Goal: Task Accomplishment & Management: Manage account settings

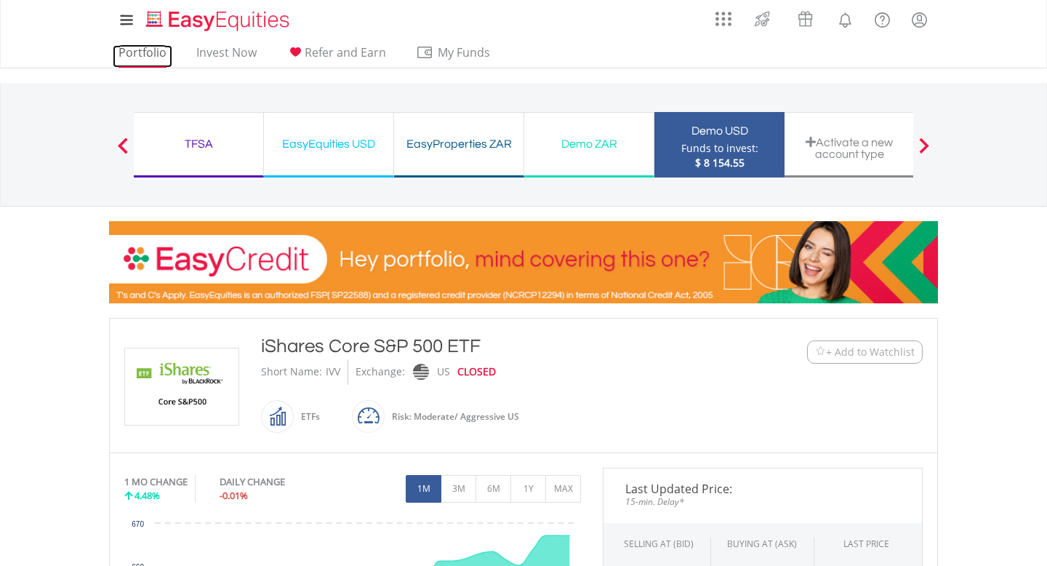
click at [151, 52] on link "Portfolio" at bounding box center [143, 56] width 60 height 23
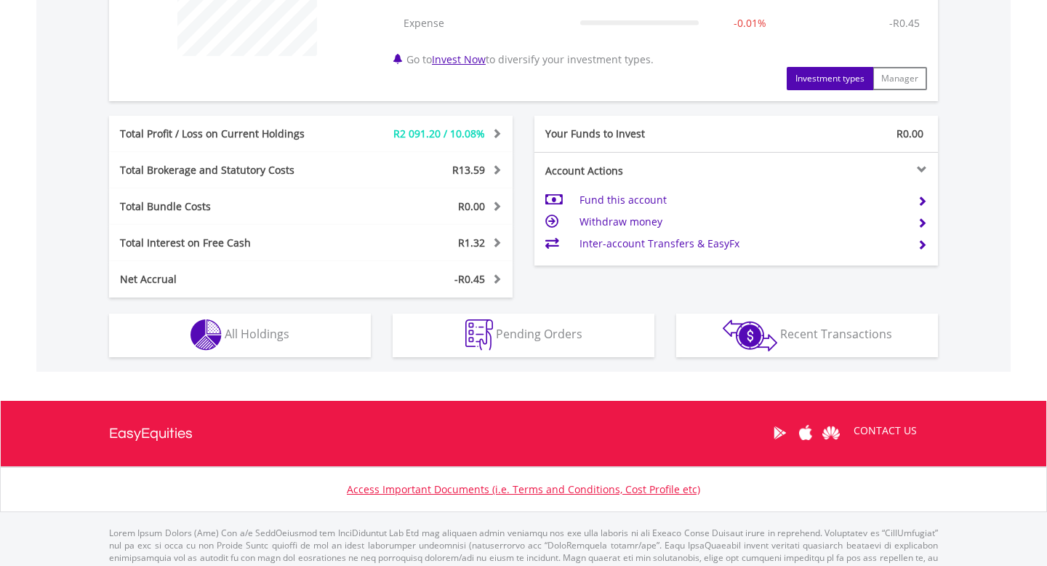
scroll to position [693, 0]
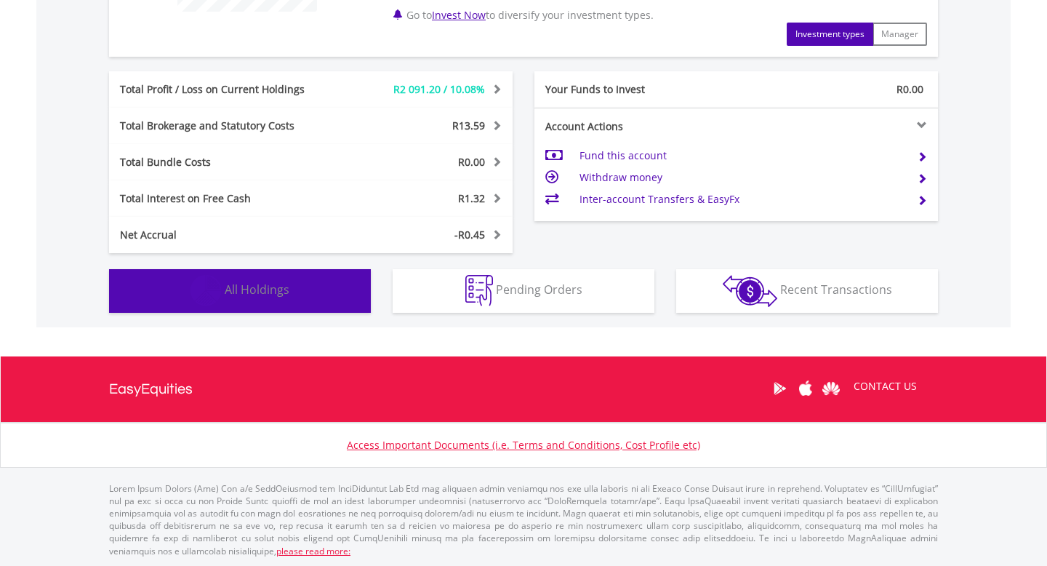
click at [285, 297] on button "Holdings All Holdings" at bounding box center [240, 291] width 262 height 44
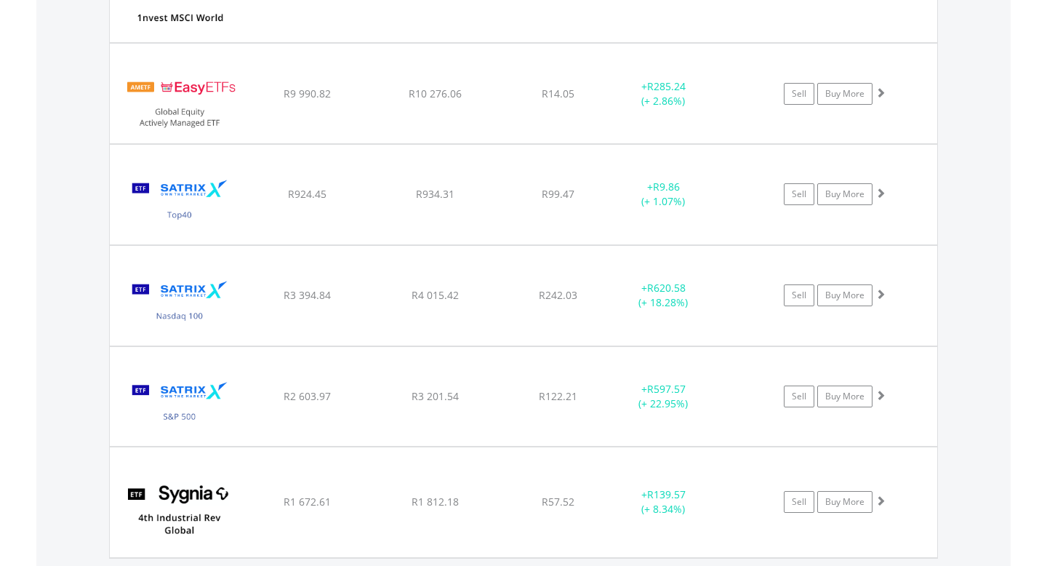
scroll to position [1168, 0]
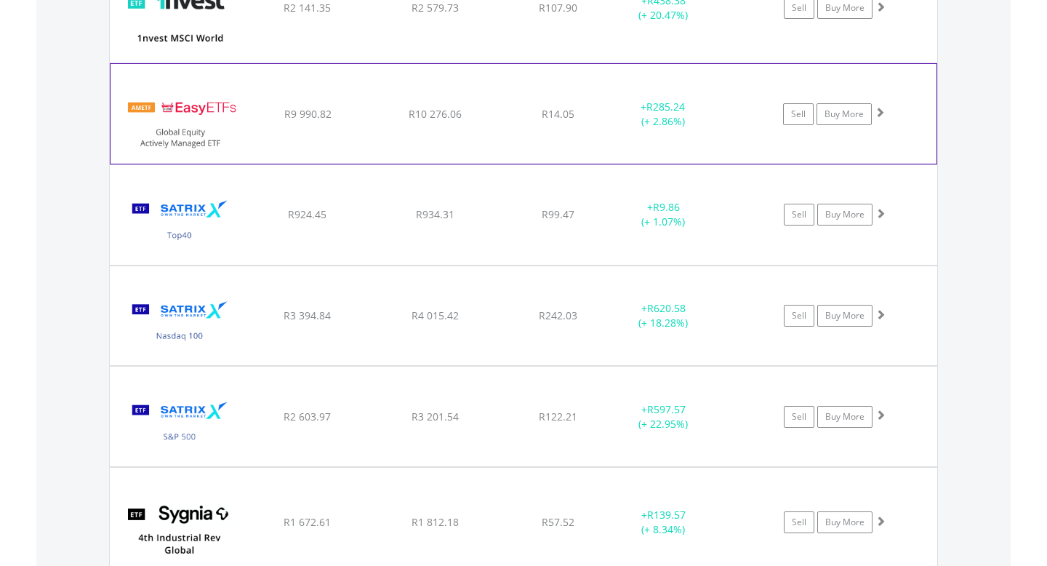
click at [396, 93] on div "﻿ EasyETFs Global Equity Actively Managed ETF R9 990.82 R10 276.06 R14.05 + R28…" at bounding box center [524, 113] width 826 height 99
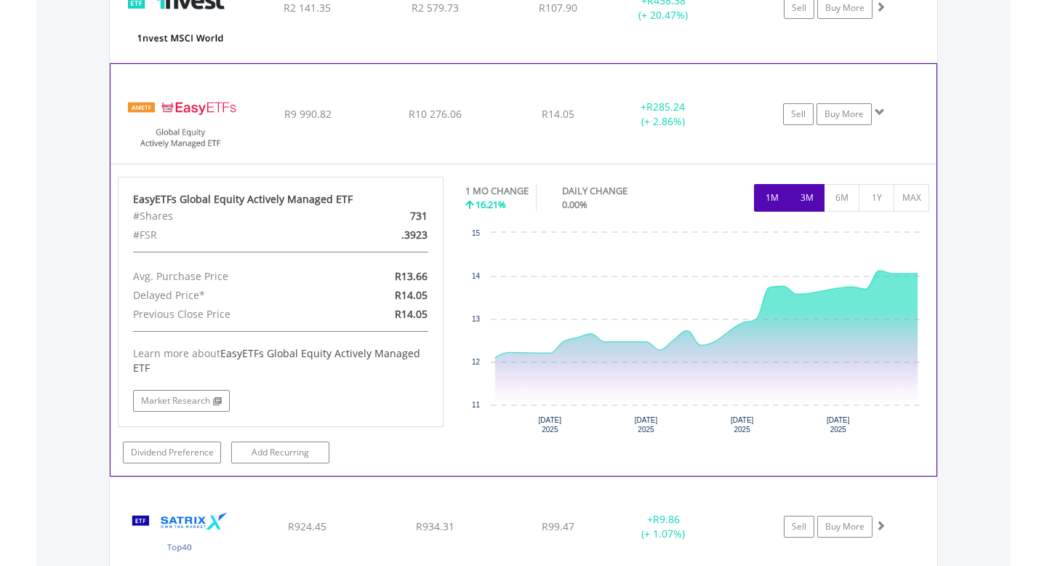
click at [806, 196] on button "3M" at bounding box center [807, 198] width 36 height 28
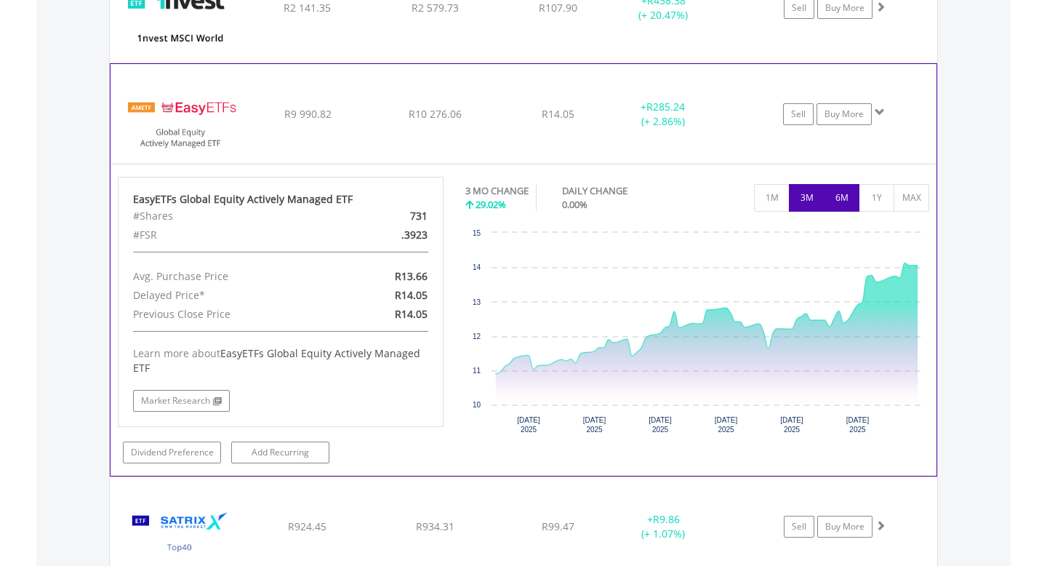
click at [842, 204] on button "6M" at bounding box center [842, 198] width 36 height 28
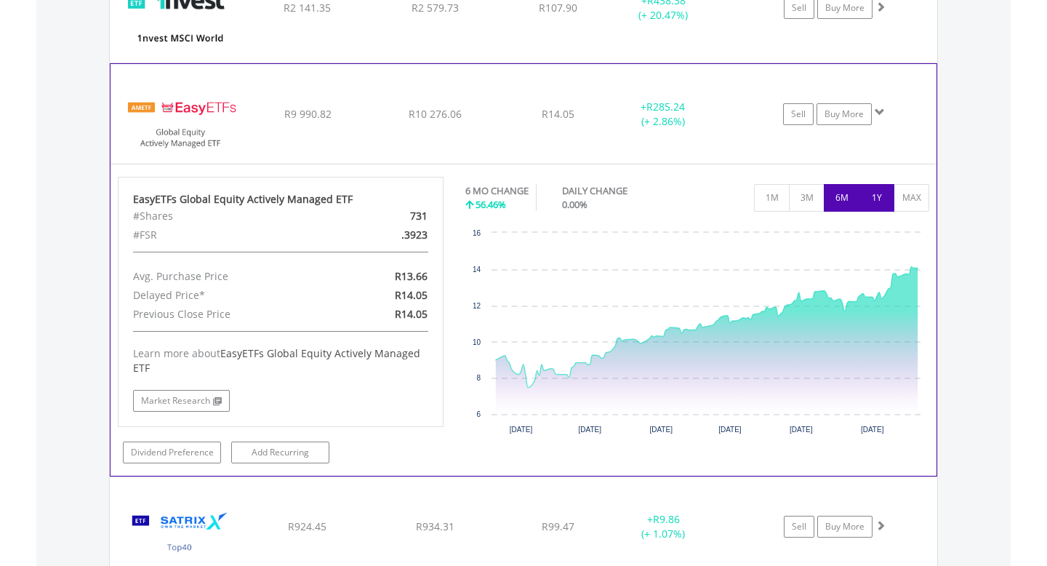
click at [871, 204] on button "1Y" at bounding box center [877, 198] width 36 height 28
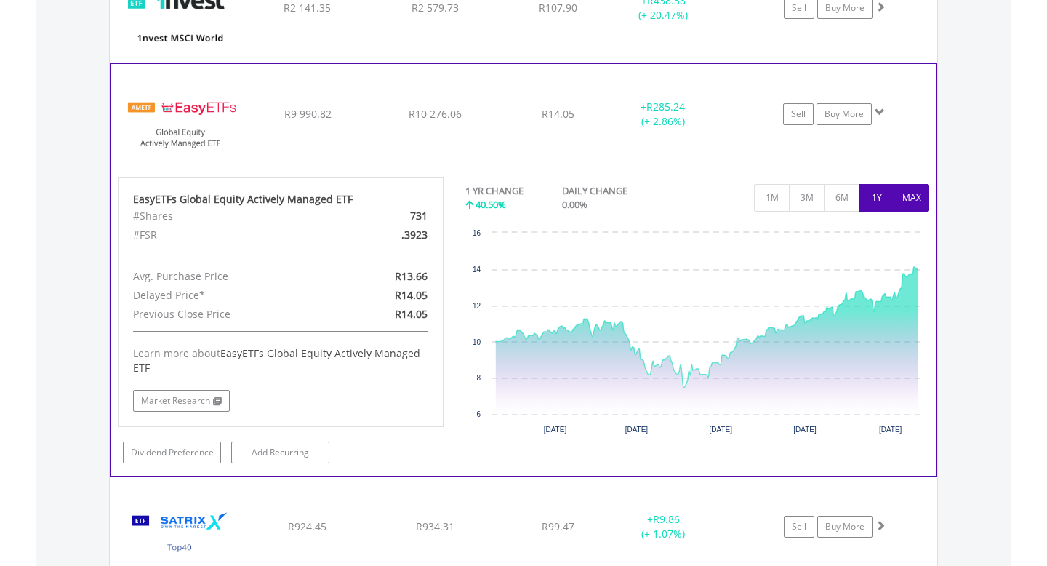
click at [902, 207] on button "MAX" at bounding box center [912, 198] width 36 height 28
click at [889, 123] on div "Sell Buy More" at bounding box center [842, 114] width 190 height 22
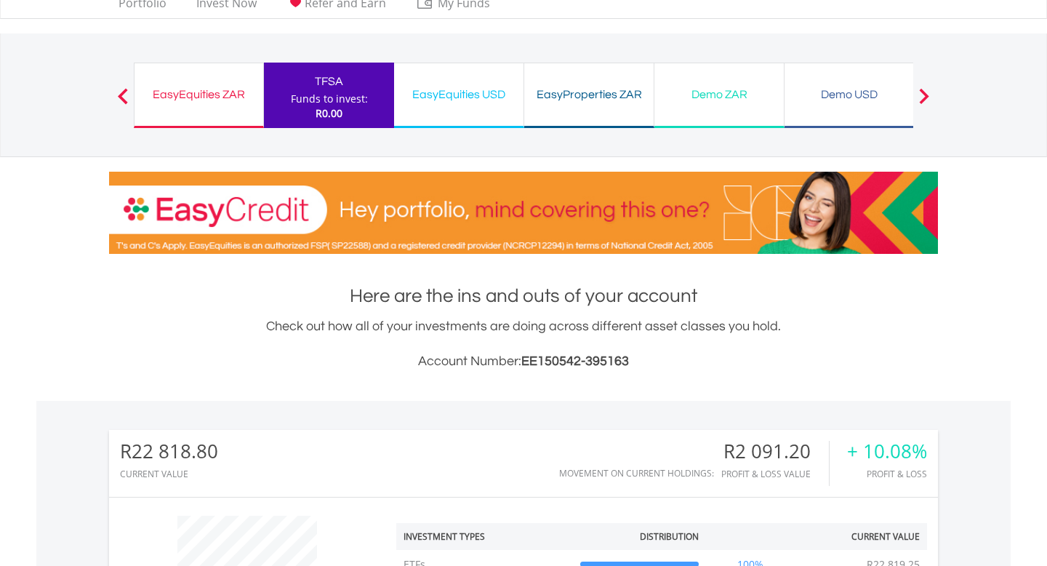
scroll to position [0, 0]
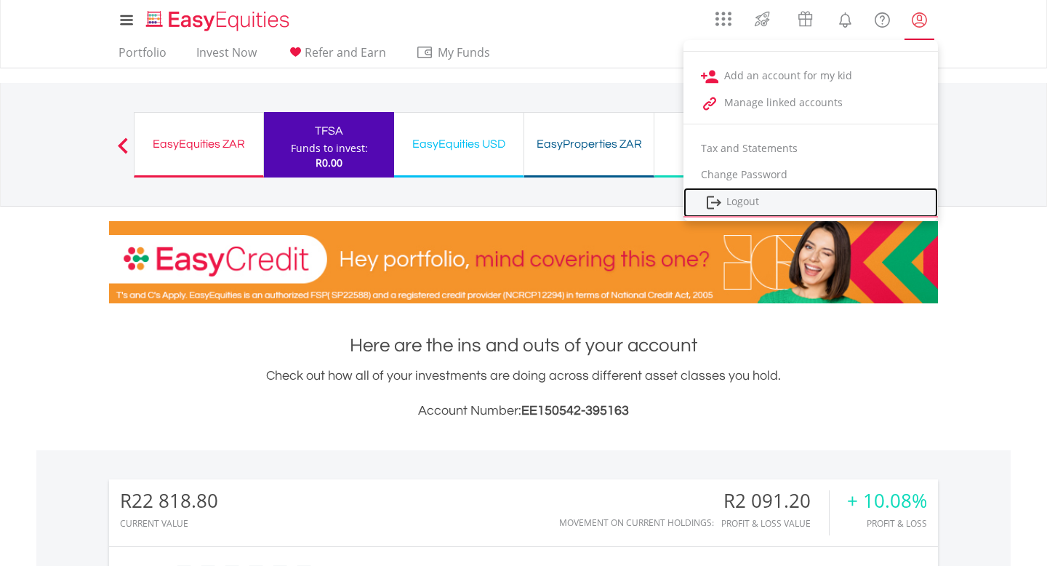
click at [742, 201] on link "Logout" at bounding box center [810, 203] width 254 height 30
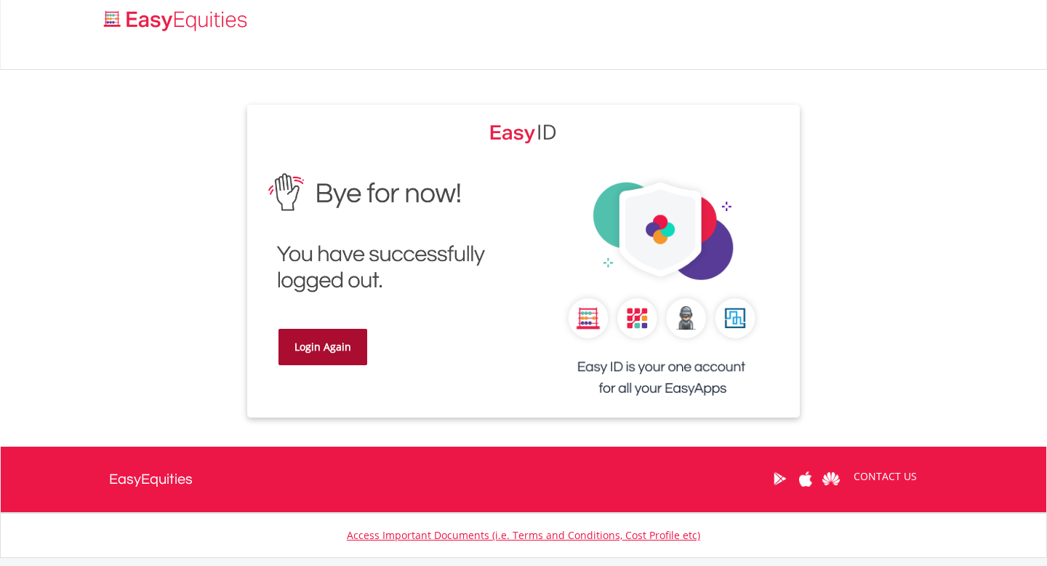
click at [354, 336] on link "Login Again" at bounding box center [322, 347] width 89 height 36
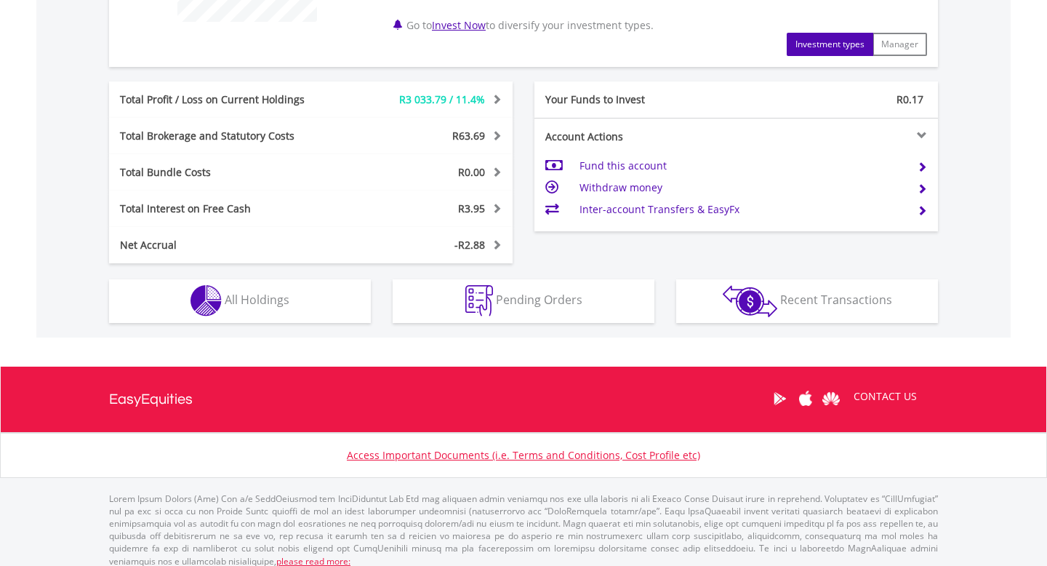
scroll to position [693, 0]
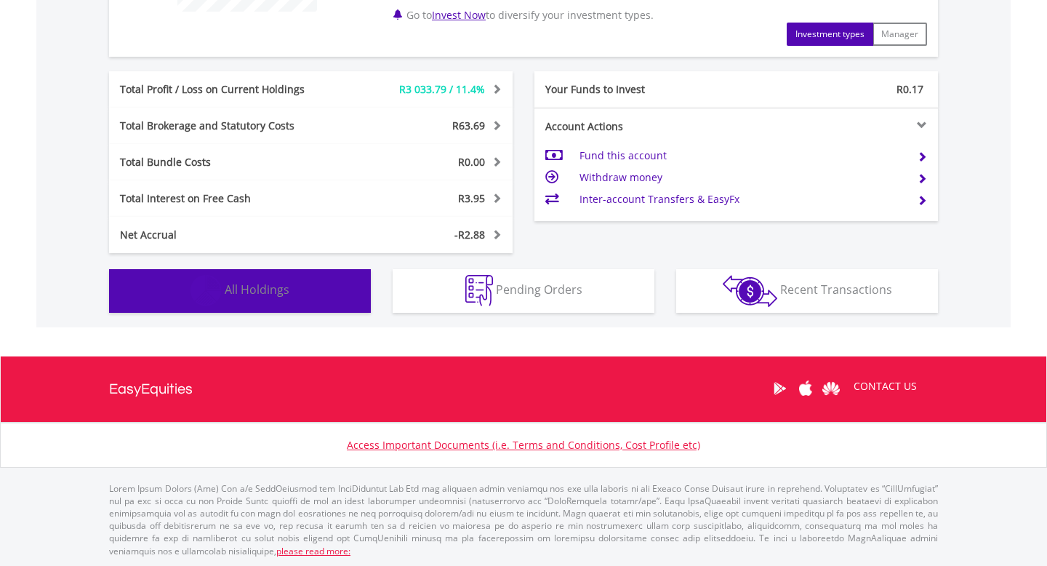
click at [321, 269] on button "Holdings All Holdings" at bounding box center [240, 291] width 262 height 44
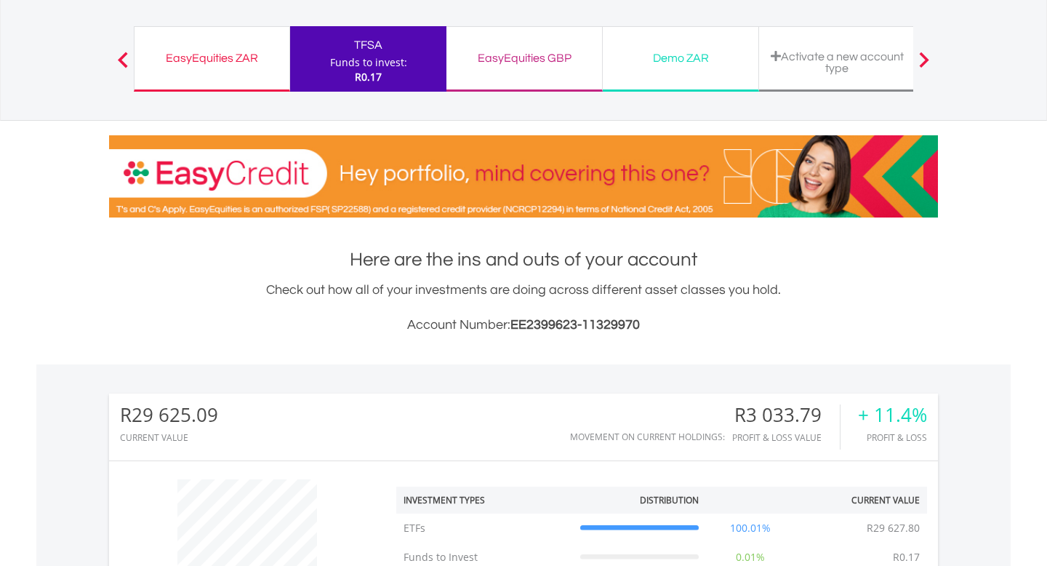
scroll to position [0, 0]
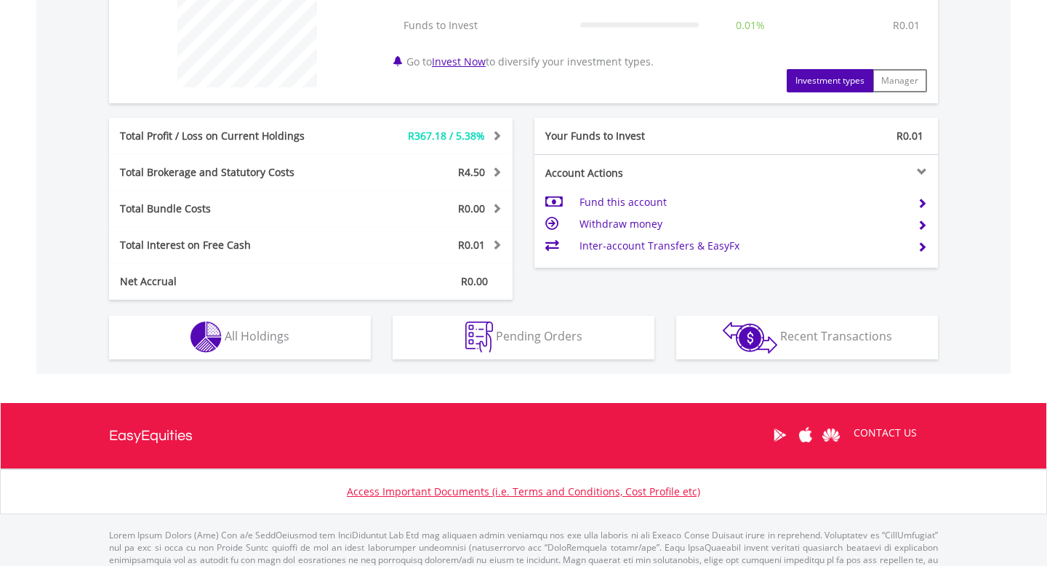
scroll to position [664, 0]
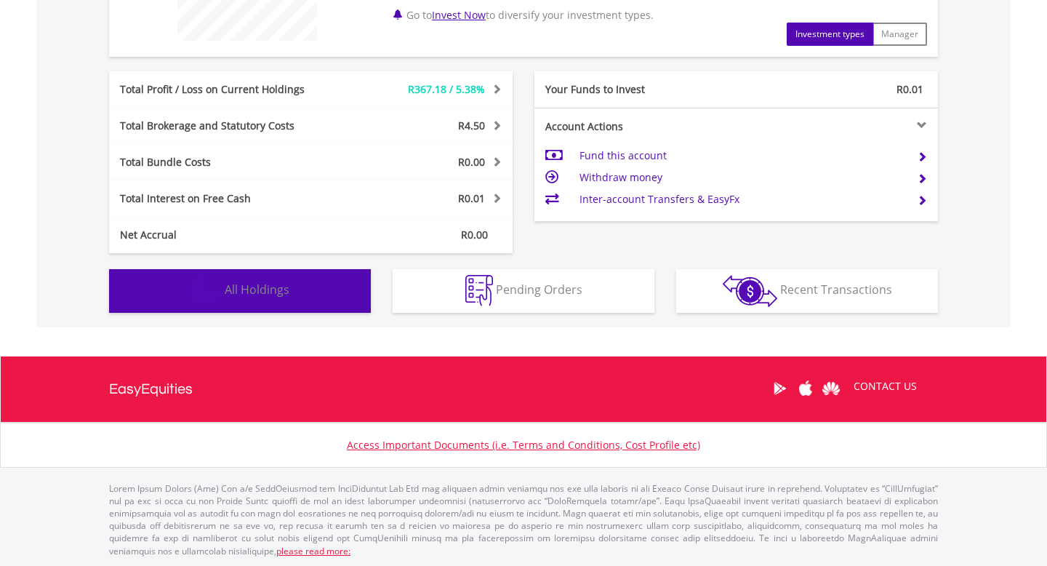
click at [190, 285] on button "Holdings All Holdings" at bounding box center [240, 291] width 262 height 44
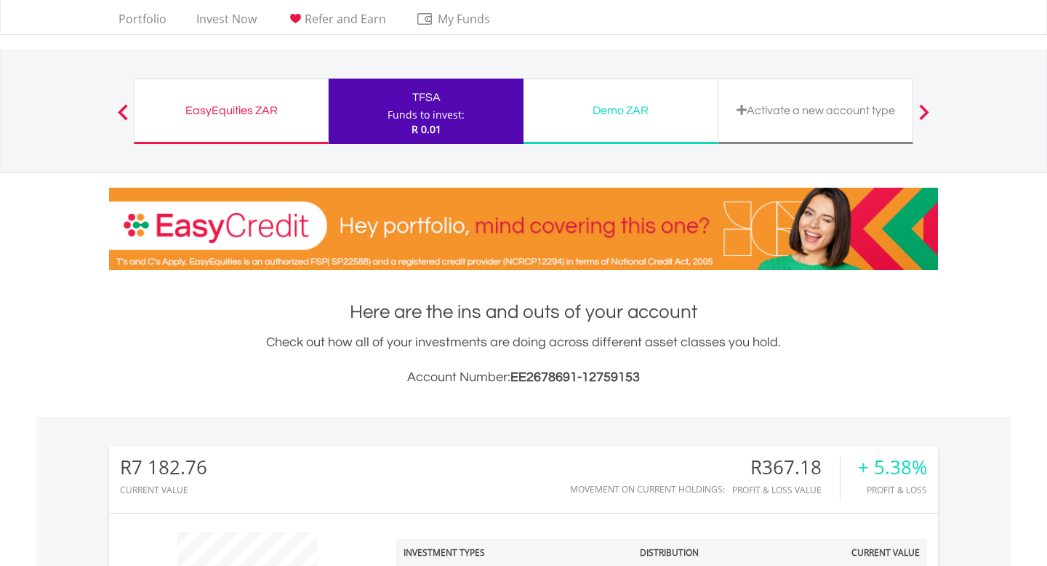
scroll to position [0, 0]
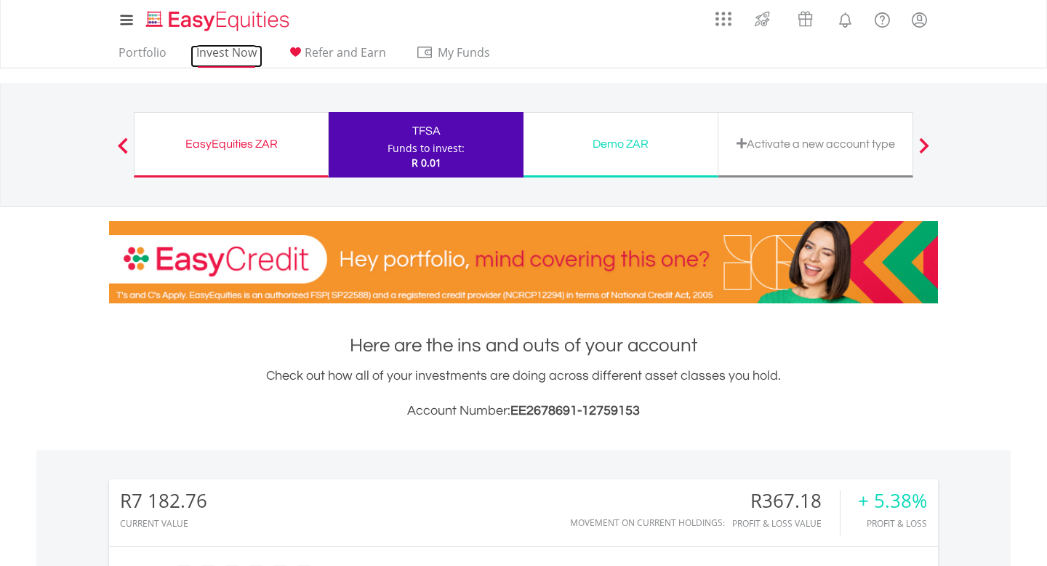
click at [224, 62] on link "Invest Now" at bounding box center [227, 56] width 72 height 23
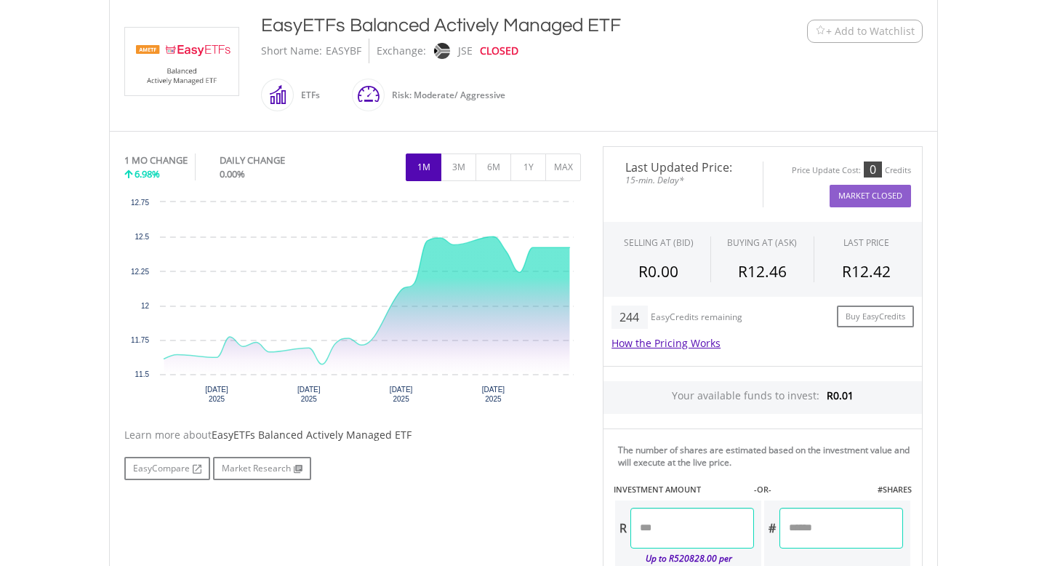
scroll to position [324, 0]
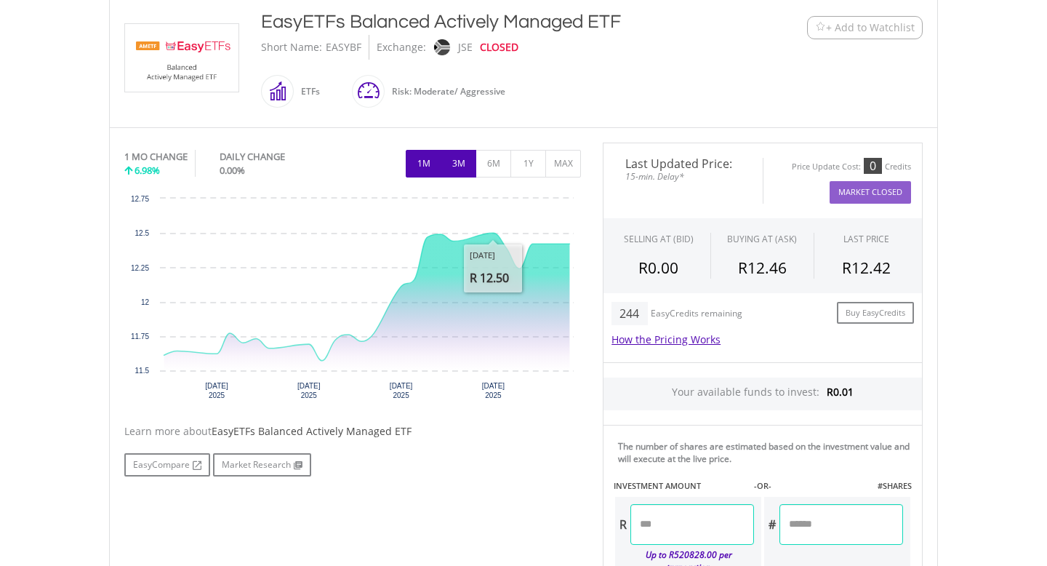
click at [449, 163] on button "3M" at bounding box center [459, 164] width 36 height 28
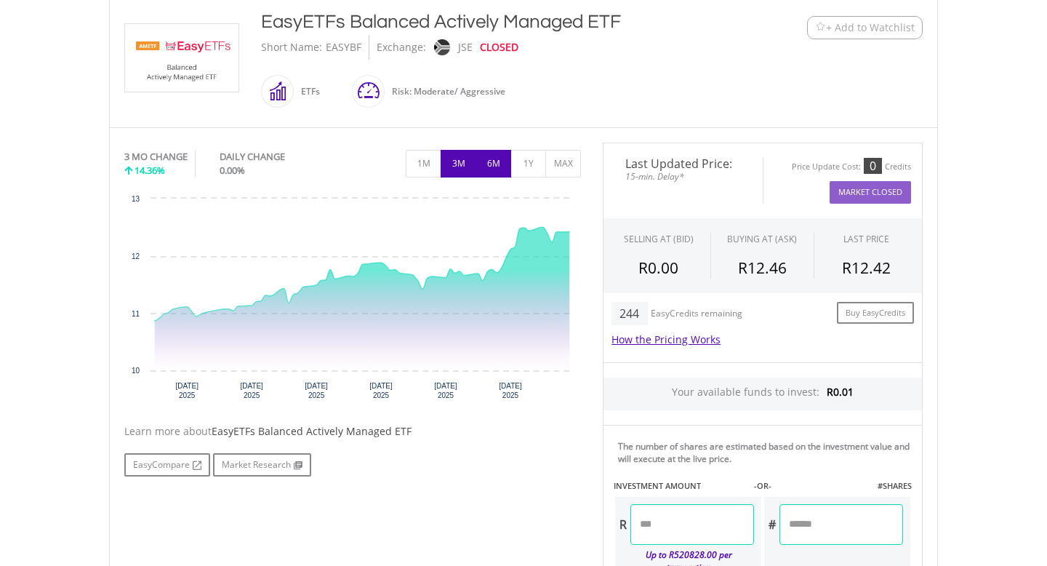
click at [477, 161] on button "6M" at bounding box center [494, 164] width 36 height 28
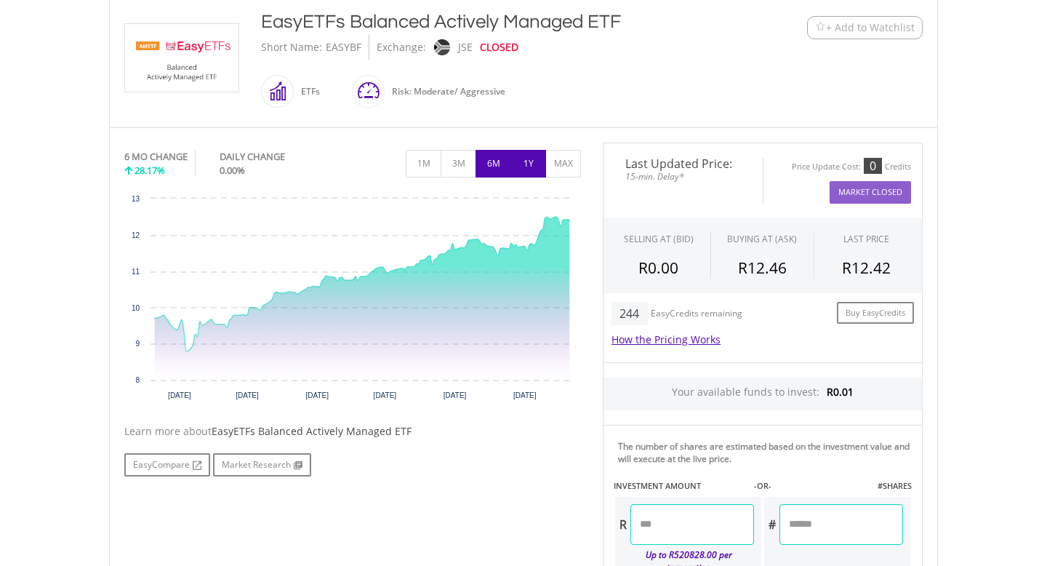
click at [515, 156] on button "1Y" at bounding box center [528, 164] width 36 height 28
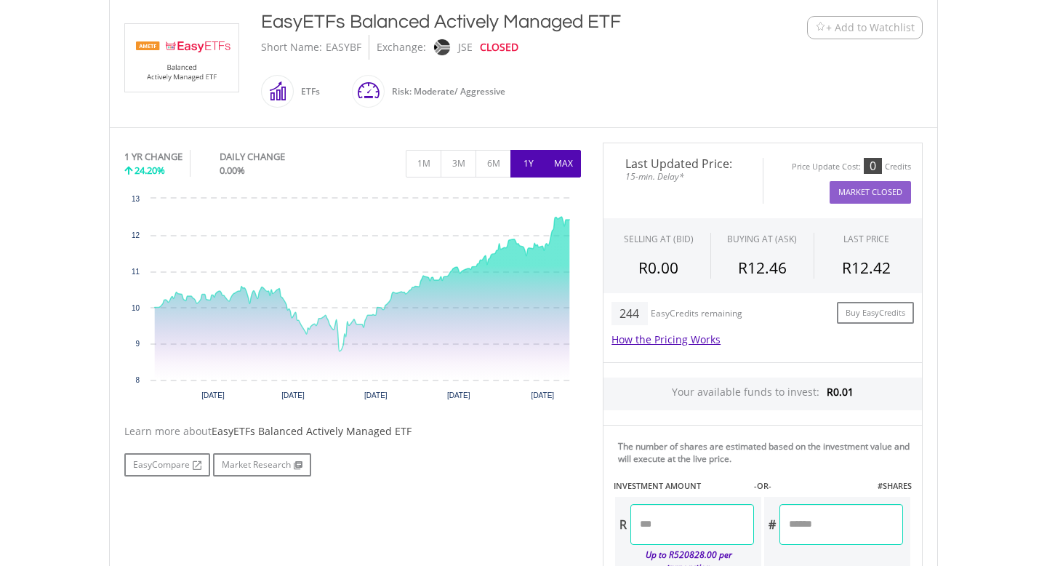
click at [553, 164] on button "MAX" at bounding box center [563, 164] width 36 height 28
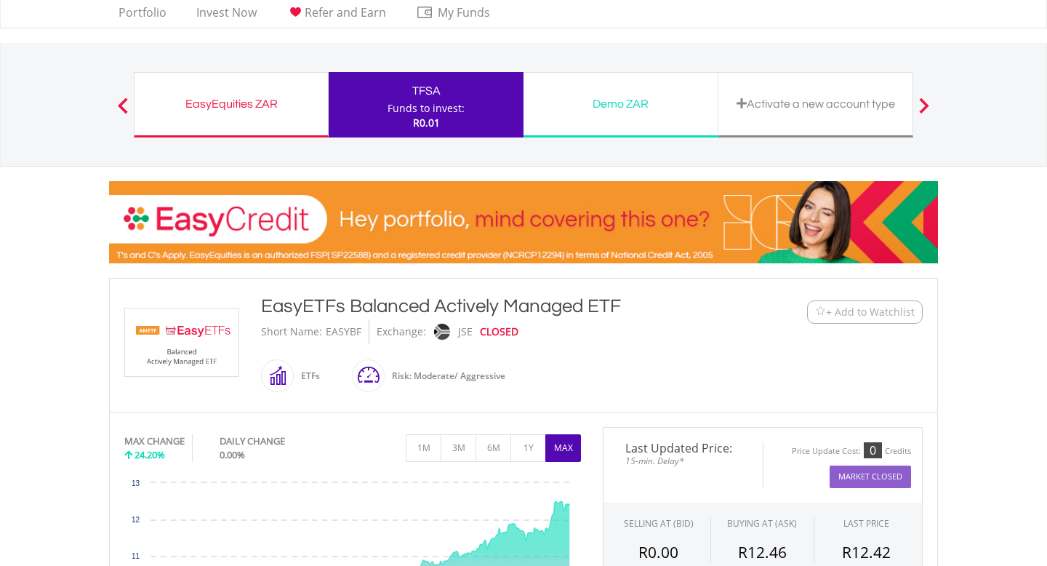
scroll to position [0, 0]
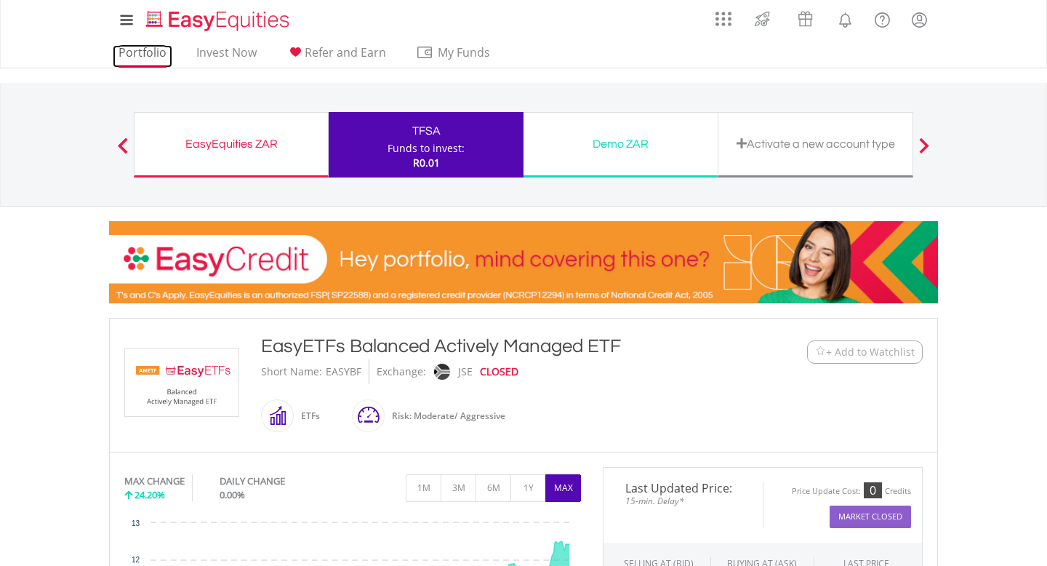
click at [128, 52] on link "Portfolio" at bounding box center [143, 56] width 60 height 23
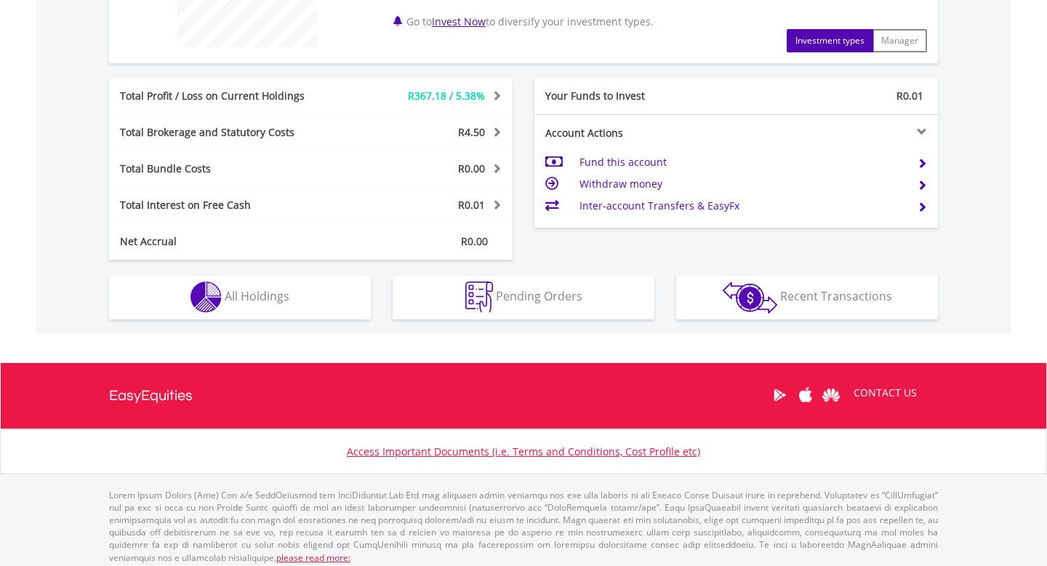
scroll to position [664, 0]
